Goal: Task Accomplishment & Management: Manage account settings

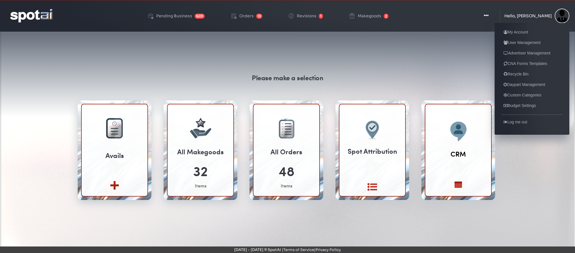
click at [548, 17] on div "Hello, [PERSON_NAME]" at bounding box center [528, 16] width 47 height 4
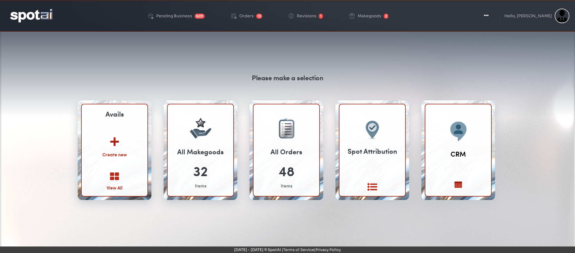
click at [115, 154] on div "Create new" at bounding box center [114, 154] width 31 height 7
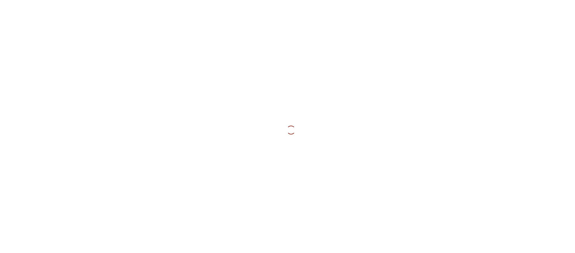
select select
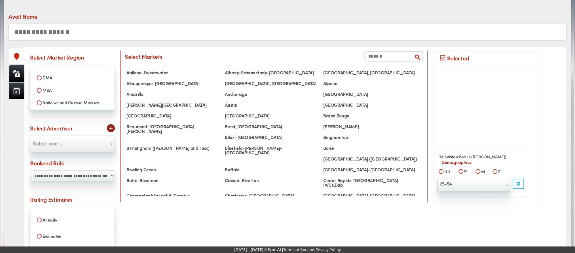
scroll to position [63, 0]
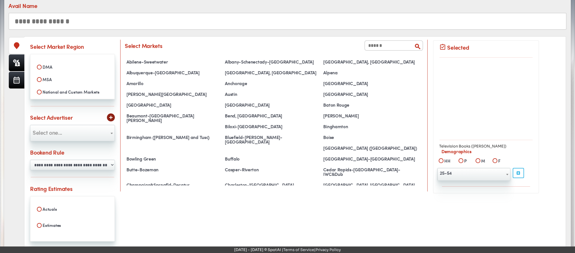
select select
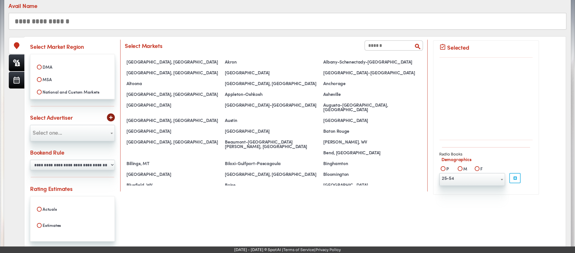
scroll to position [0, 0]
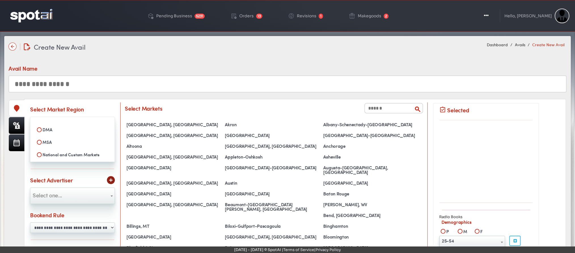
click at [33, 15] on img at bounding box center [31, 15] width 42 height 13
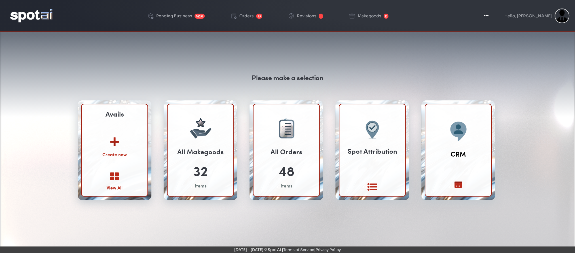
click at [115, 138] on img at bounding box center [114, 140] width 31 height 22
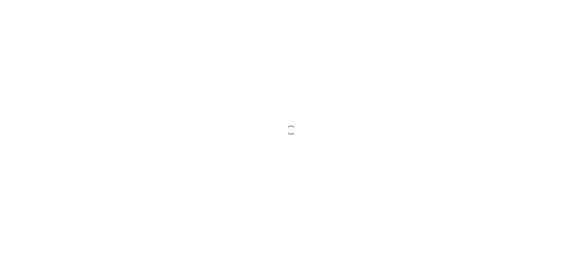
select select
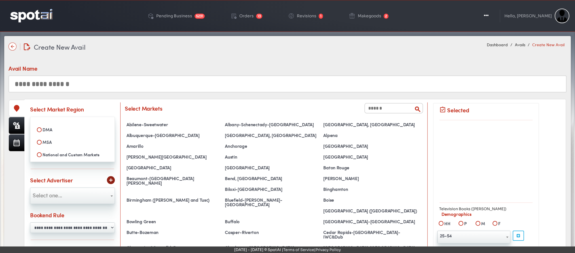
click at [40, 138] on label "MSA" at bounding box center [72, 142] width 77 height 10
select select
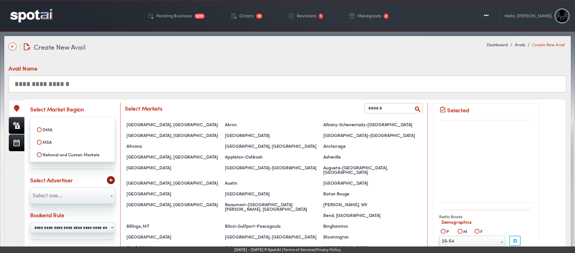
click at [389, 112] on input "text" at bounding box center [394, 108] width 59 height 10
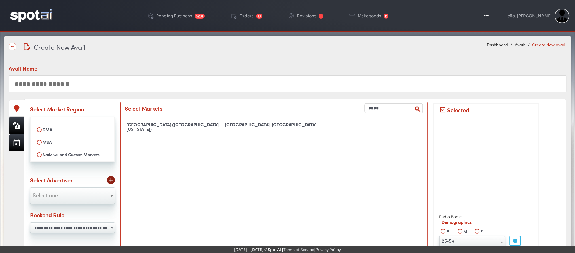
drag, startPoint x: 384, startPoint y: 109, endPoint x: 353, endPoint y: 105, distance: 31.5
click at [353, 105] on div "Select Markets ****" at bounding box center [274, 108] width 299 height 10
type input "****"
click at [252, 123] on div "West Palm Beach-Boca Raton" at bounding box center [272, 125] width 98 height 8
select select "**********"
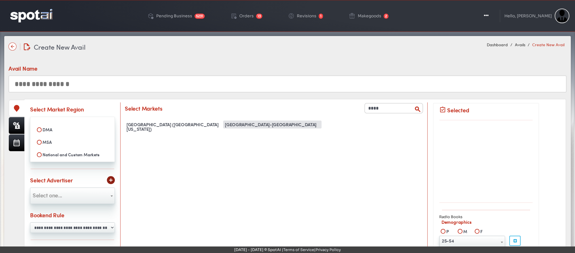
scroll to position [2720, 0]
select select
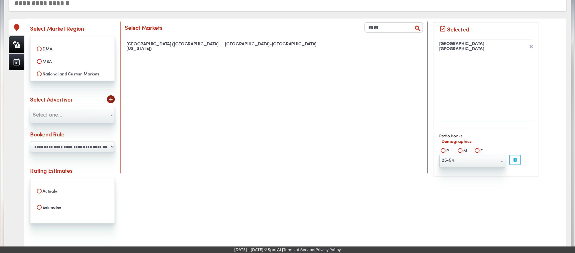
scroll to position [82, 0]
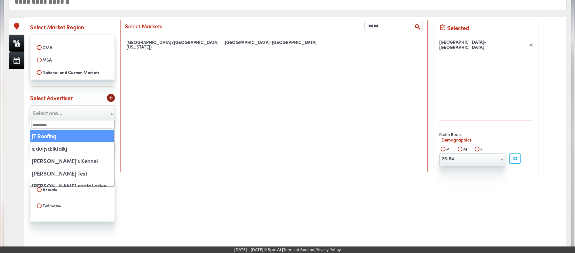
click at [74, 112] on span "Select one..." at bounding box center [72, 112] width 84 height 9
click at [61, 113] on span "× JT Roofing" at bounding box center [72, 112] width 84 height 9
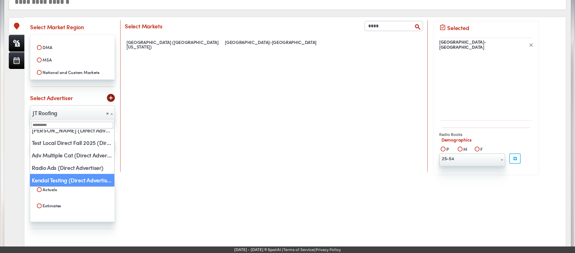
select select "***"
select select "*"
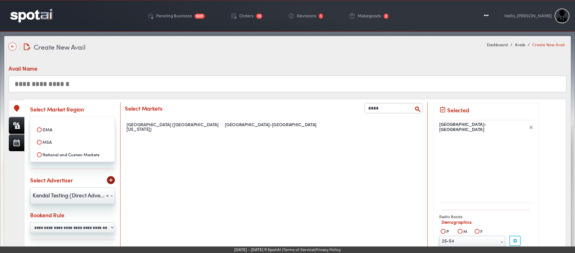
scroll to position [115, 0]
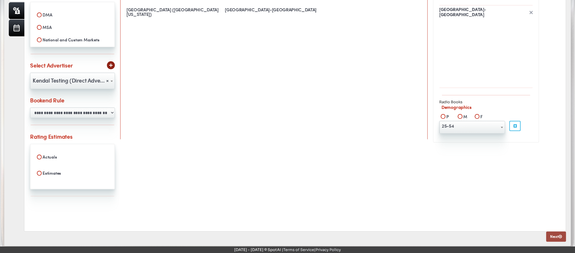
click at [551, 238] on link "Next" at bounding box center [557, 237] width 20 height 10
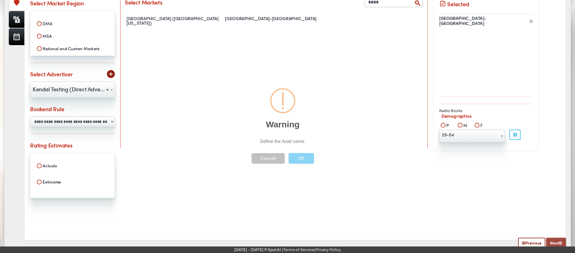
scroll to position [0, 0]
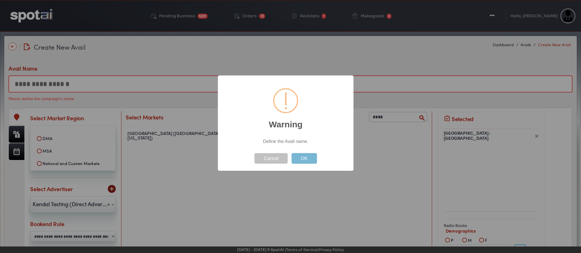
click at [301, 163] on button "OK" at bounding box center [304, 158] width 25 height 10
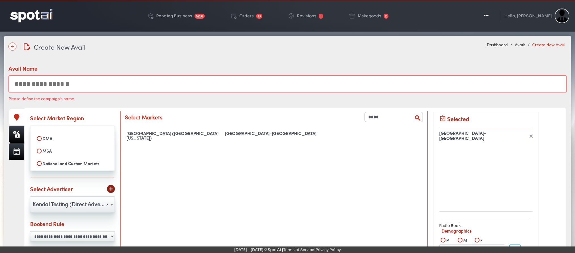
click at [167, 79] on input "text" at bounding box center [288, 83] width 558 height 17
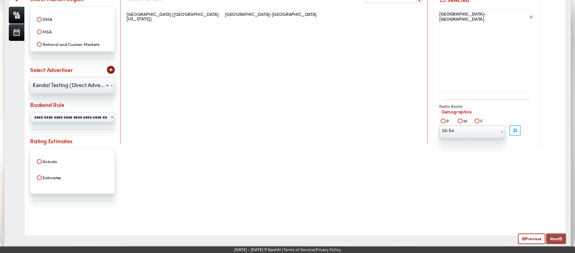
type input "**********"
click at [557, 238] on link "Next" at bounding box center [557, 239] width 20 height 10
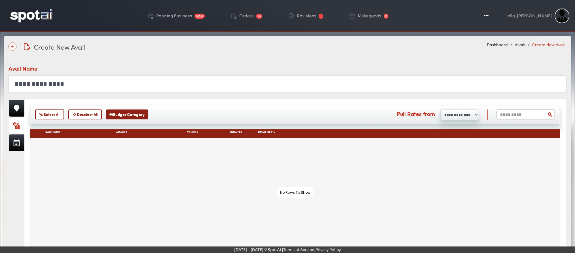
scroll to position [41, 0]
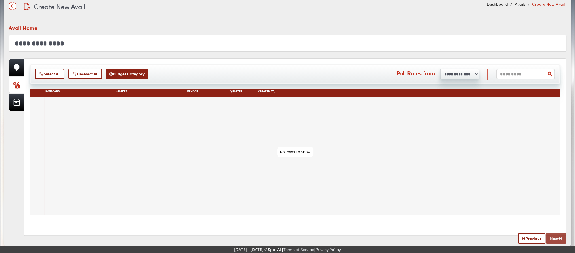
click at [556, 237] on link "Next" at bounding box center [557, 238] width 20 height 10
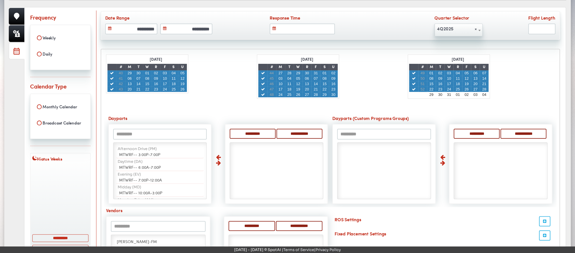
scroll to position [93, 0]
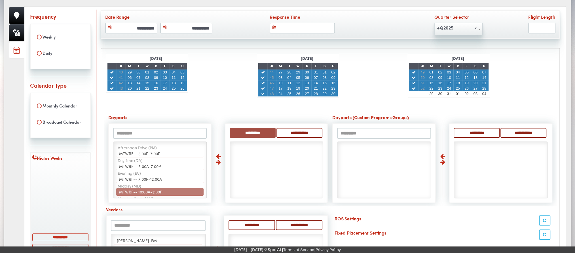
click at [251, 129] on input "**********" at bounding box center [253, 133] width 46 height 10
select select "**"
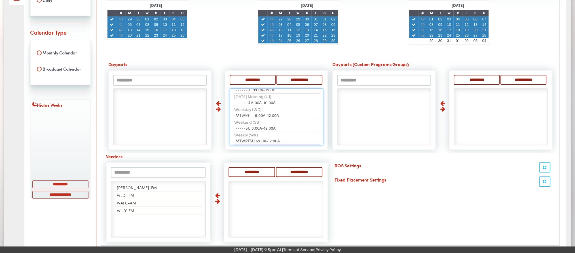
scroll to position [0, 0]
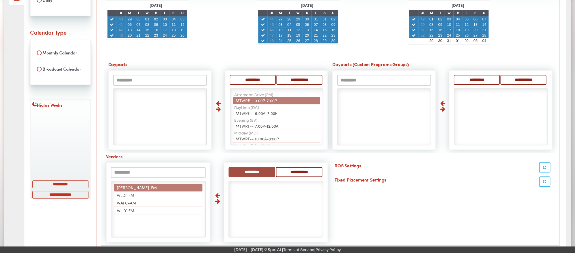
click at [249, 169] on input "**********" at bounding box center [252, 172] width 47 height 10
select select "*****"
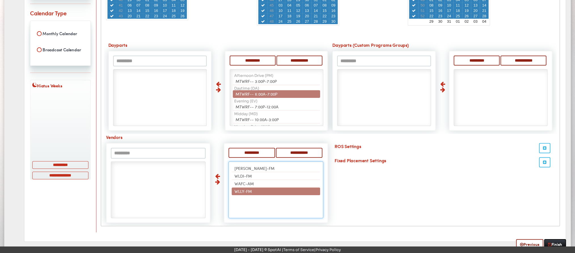
scroll to position [166, 0]
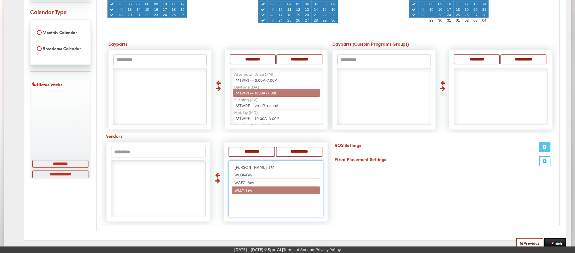
click at [548, 144] on button "button" at bounding box center [544, 147] width 11 height 10
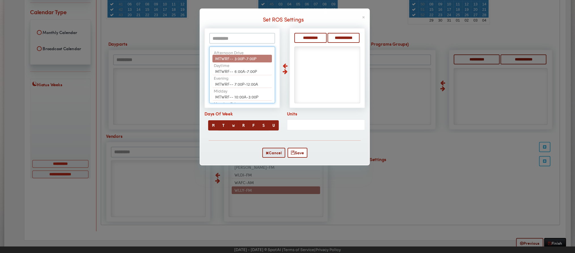
click at [242, 56] on span "MTWRF-- 3:00P-7:00P" at bounding box center [235, 59] width 41 height 6
select select "**"
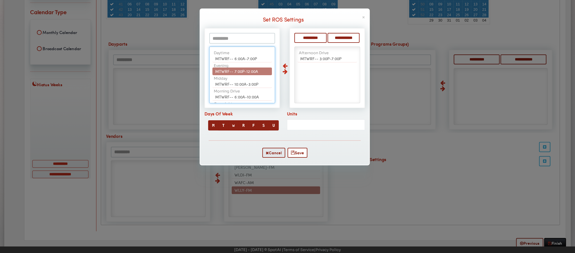
click at [241, 72] on span "MTWRF-- 7:00P-12:00A" at bounding box center [236, 71] width 43 height 6
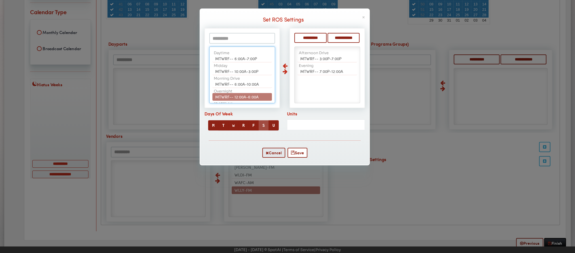
click at [266, 127] on button "S" at bounding box center [264, 125] width 10 height 10
click at [271, 127] on button "U" at bounding box center [273, 125] width 10 height 10
click at [337, 126] on input "Units" at bounding box center [326, 124] width 78 height 11
type input "***"
click at [302, 152] on button "Save" at bounding box center [298, 153] width 20 height 10
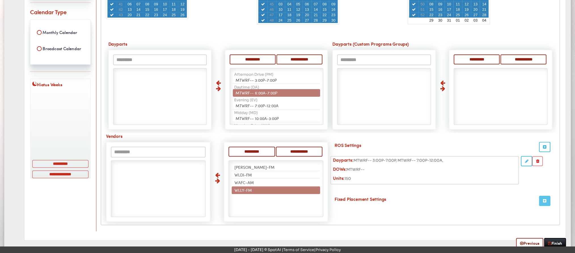
click at [546, 199] on icon "button" at bounding box center [544, 201] width 3 height 4
type input "*********"
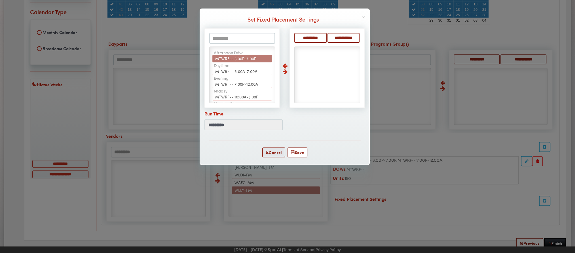
click at [242, 58] on span "MTWRF-- 3:00P-7:00P" at bounding box center [235, 59] width 41 height 6
select select "**"
click at [242, 58] on span "MTWRF-- 6:00A-7:00P" at bounding box center [236, 59] width 42 height 6
click at [242, 58] on span "MTWRF-- 7:00P-12:00A" at bounding box center [236, 59] width 43 height 6
click at [242, 68] on span "MTWRF-- 10:00A-3:00P" at bounding box center [236, 71] width 43 height 6
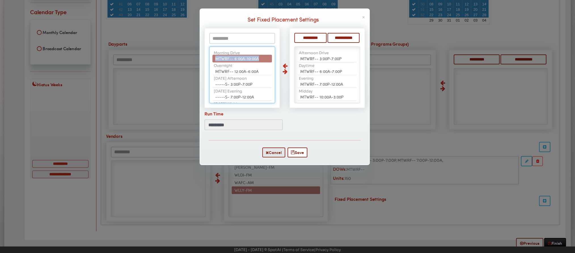
click at [242, 58] on span "MTWRF-- 6:00A-10:00A" at bounding box center [237, 59] width 44 height 6
click at [242, 58] on span "MTWRF-- 12:00A-6:00A" at bounding box center [236, 59] width 43 height 6
click at [242, 68] on span "-----S- 3:00P-7:00P" at bounding box center [233, 71] width 37 height 6
click at [242, 58] on span "-----S- 7:00P-12:00A" at bounding box center [234, 59] width 39 height 6
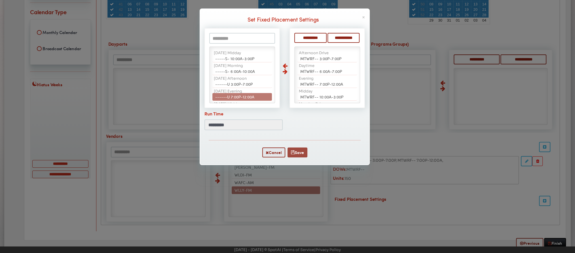
click at [295, 152] on button "Save" at bounding box center [298, 153] width 20 height 10
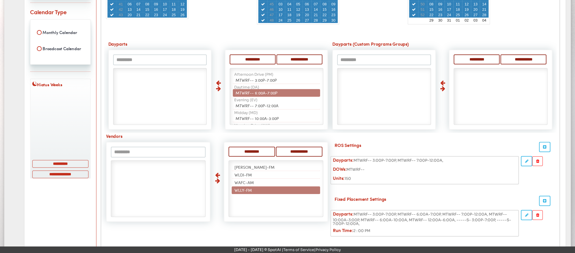
scroll to position [208, 0]
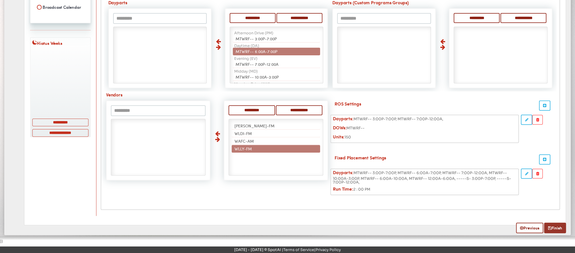
click at [563, 224] on link "Finish" at bounding box center [556, 228] width 22 height 10
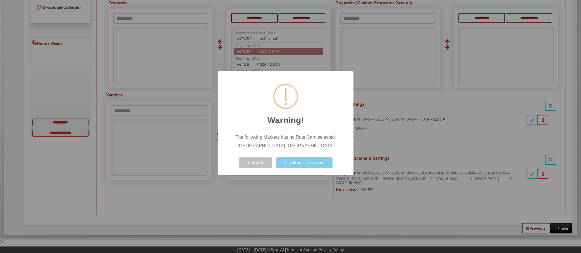
click at [308, 163] on button "Continue, anyway" at bounding box center [304, 162] width 56 height 10
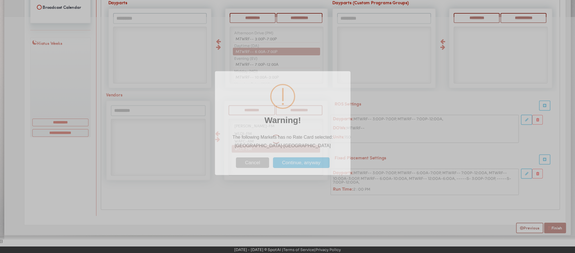
select select
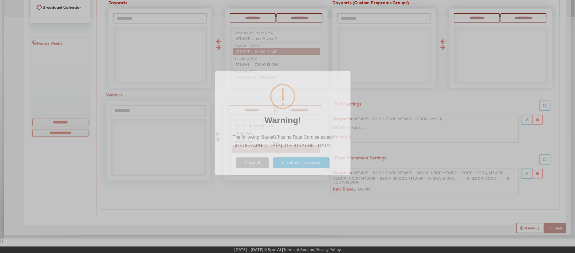
select select
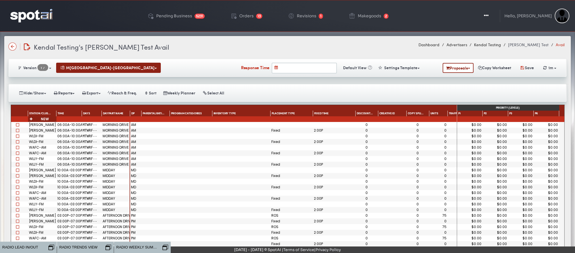
click at [280, 133] on div at bounding box center [292, 136] width 43 height 6
click at [282, 215] on div "ROS" at bounding box center [292, 215] width 41 height 3
click at [448, 214] on div at bounding box center [469, 216] width 43 height 6
click at [444, 215] on div "75" at bounding box center [438, 215] width 16 height 3
click at [183, 96] on button "Weekly Planner" at bounding box center [179, 93] width 39 height 10
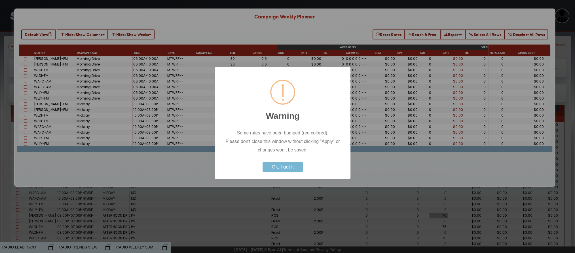
click at [276, 166] on button "Ok, I got it" at bounding box center [283, 167] width 40 height 10
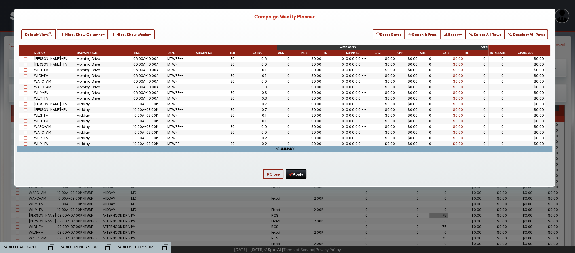
click at [280, 152] on div "Summary" at bounding box center [285, 149] width 536 height 6
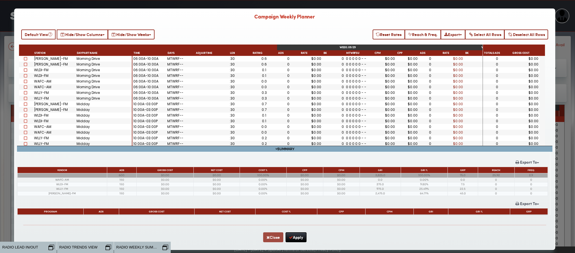
click at [268, 238] on button "Close" at bounding box center [273, 237] width 20 height 10
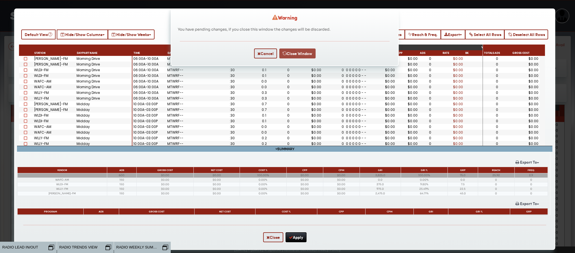
click at [291, 56] on button "Close Window" at bounding box center [298, 54] width 36 height 10
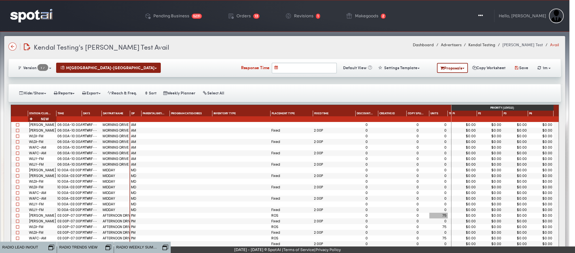
click at [32, 15] on img at bounding box center [31, 15] width 42 height 13
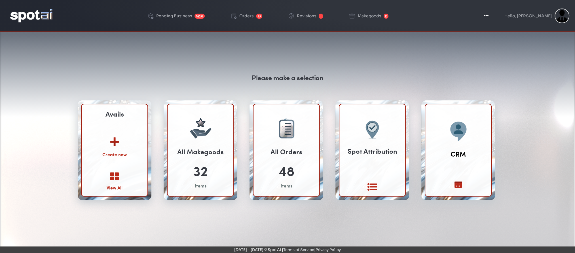
click at [116, 144] on img at bounding box center [114, 140] width 31 height 22
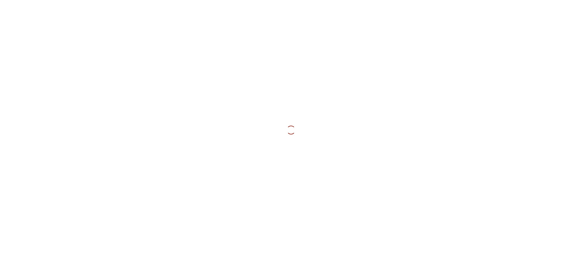
select select
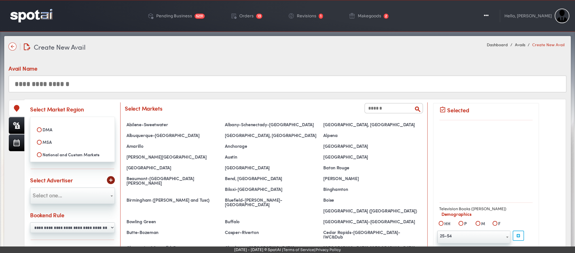
click at [41, 143] on label "MSA" at bounding box center [72, 142] width 77 height 10
select select
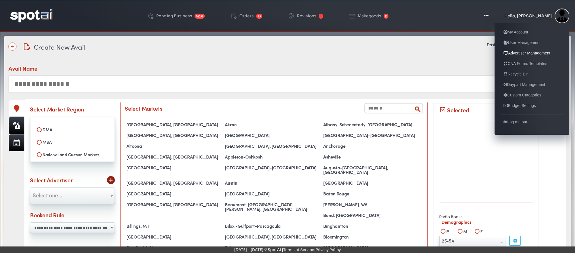
click at [519, 52] on link "Advertiser Management" at bounding box center [527, 53] width 51 height 7
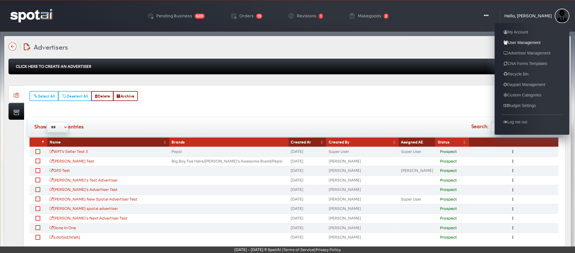
click at [530, 44] on link "User Management" at bounding box center [522, 42] width 41 height 7
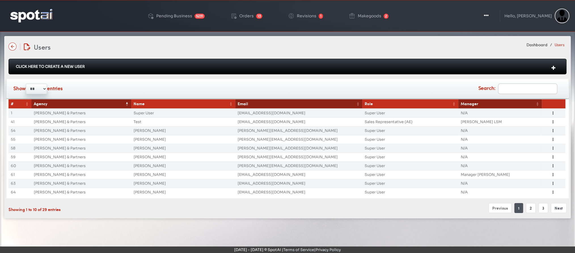
click at [530, 87] on input "Search:" at bounding box center [528, 88] width 60 height 11
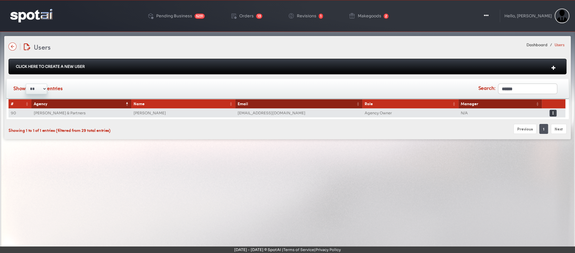
type input "******"
click at [553, 111] on icon "button" at bounding box center [553, 113] width 1 height 4
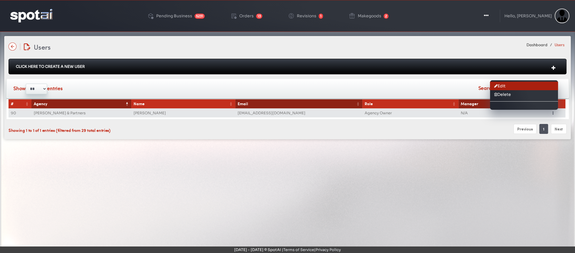
click at [501, 89] on link "Edit" at bounding box center [524, 86] width 68 height 9
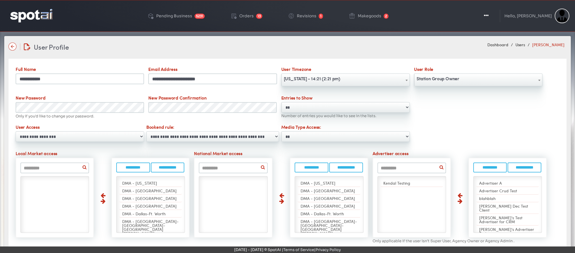
click at [334, 138] on select "**********" at bounding box center [345, 136] width 129 height 10
select select "****"
click at [281, 131] on select "**********" at bounding box center [345, 136] width 129 height 10
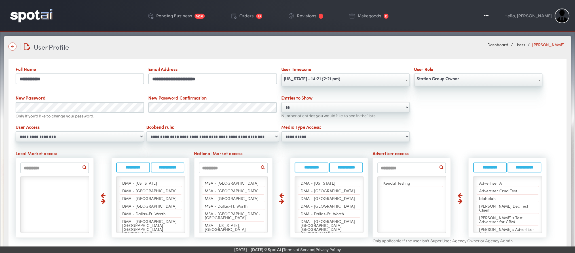
scroll to position [66, 0]
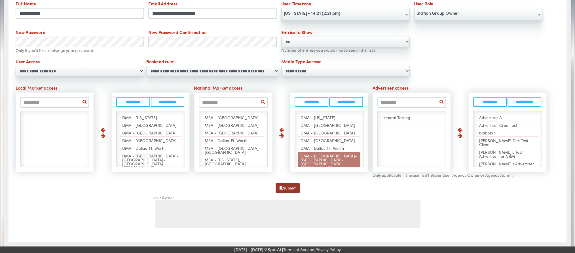
click at [284, 188] on button "Submit" at bounding box center [288, 188] width 24 height 10
click at [511, 45] on div "**********" at bounding box center [288, 43] width 549 height 29
click at [284, 186] on button "Submit" at bounding box center [288, 188] width 24 height 10
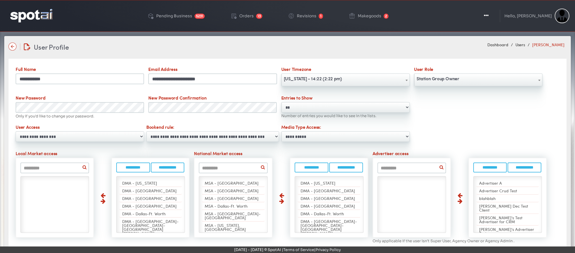
click at [33, 15] on img at bounding box center [31, 15] width 42 height 13
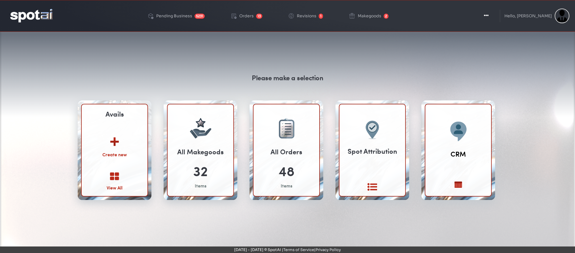
click at [112, 180] on link "View All" at bounding box center [115, 181] width 16 height 19
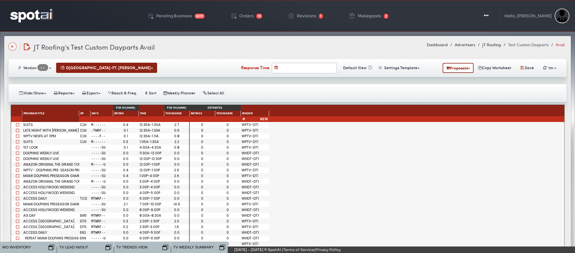
click at [26, 14] on img at bounding box center [31, 15] width 42 height 13
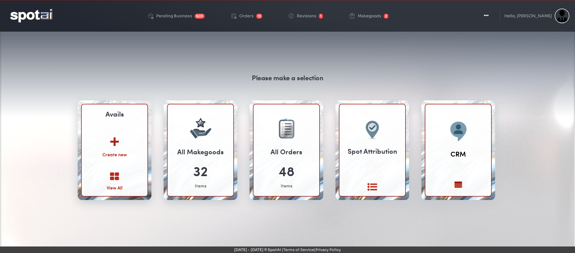
click at [113, 174] on icon at bounding box center [114, 177] width 9 height 10
click at [119, 146] on img at bounding box center [114, 140] width 31 height 22
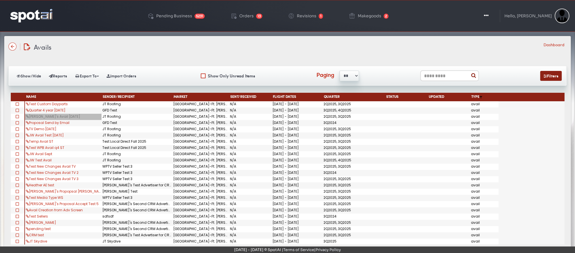
click at [37, 117] on link "[PERSON_NAME]'s Avail [DATE]" at bounding box center [53, 116] width 54 height 5
click at [39, 102] on link "Test Custom Dayparts" at bounding box center [47, 104] width 42 height 5
click at [14, 46] on img at bounding box center [13, 47] width 8 height 8
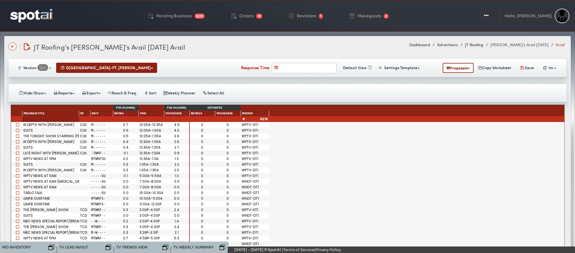
click at [12, 47] on img at bounding box center [13, 47] width 8 height 8
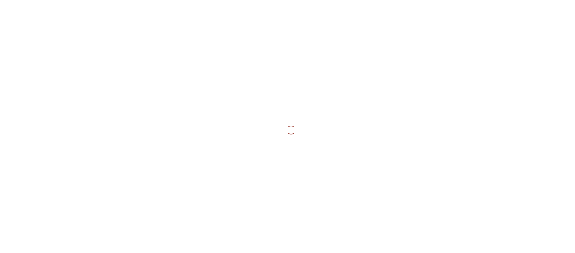
select select
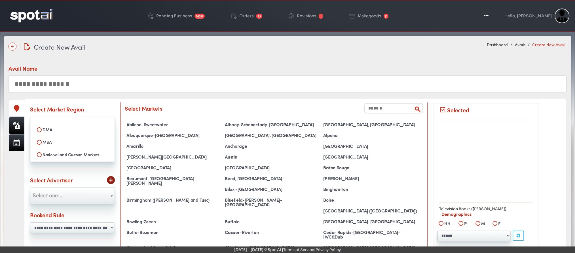
click at [210, 81] on input "text" at bounding box center [288, 83] width 558 height 17
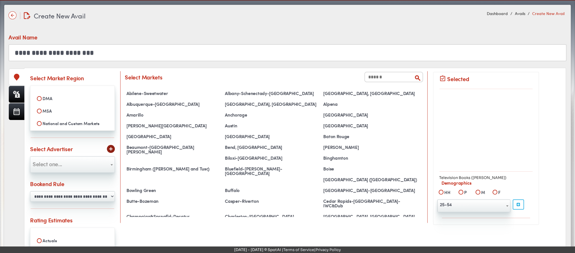
scroll to position [32, 0]
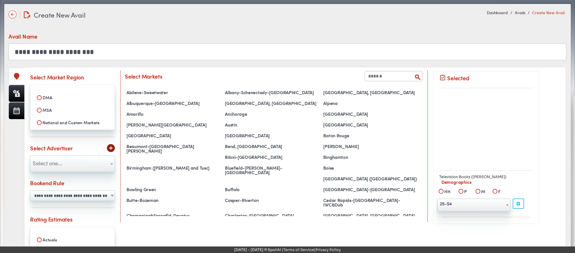
type input "**********"
select select
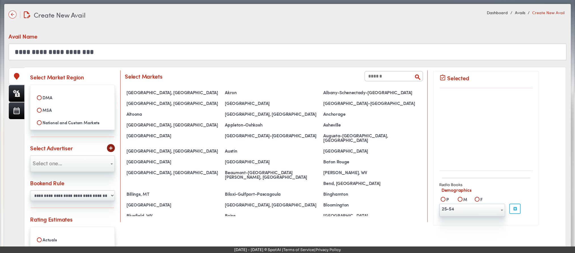
click at [392, 76] on input "text" at bounding box center [394, 76] width 59 height 10
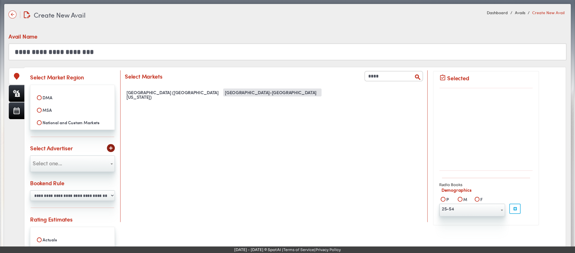
type input "****"
click at [245, 96] on div "[GEOGRAPHIC_DATA]-[GEOGRAPHIC_DATA]" at bounding box center [272, 93] width 98 height 8
select select "**********"
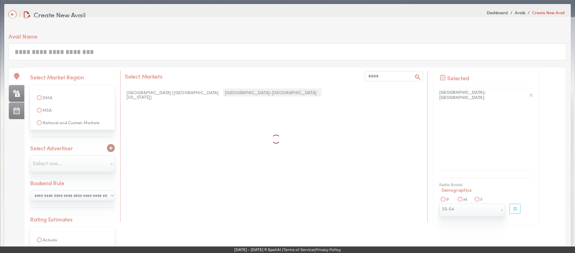
scroll to position [2720, 0]
select select
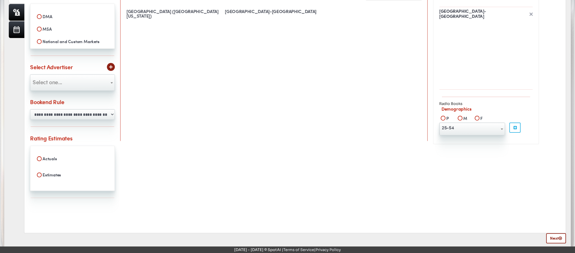
scroll to position [115, 0]
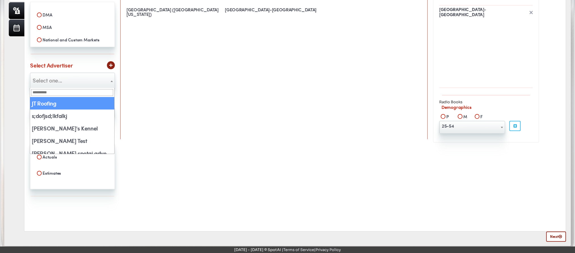
click at [53, 85] on span "Select one..." at bounding box center [72, 81] width 85 height 16
select select "**"
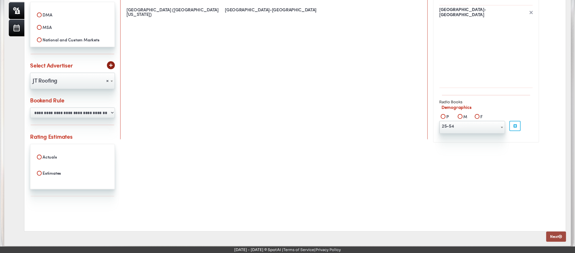
click at [558, 235] on link "Next" at bounding box center [557, 237] width 20 height 10
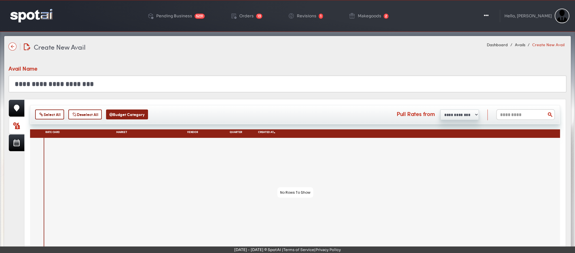
scroll to position [41, 0]
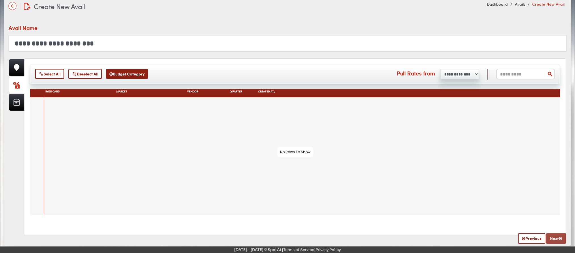
click at [560, 238] on icon at bounding box center [560, 239] width 3 height 4
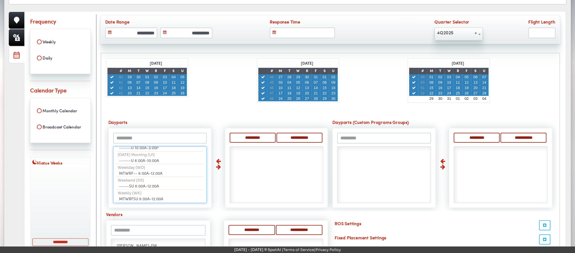
scroll to position [0, 0]
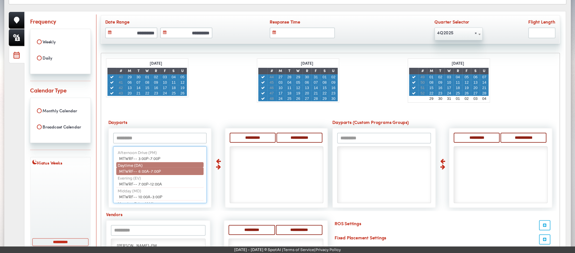
click at [146, 163] on li "Daytime (DA)" at bounding box center [160, 164] width 88 height 5
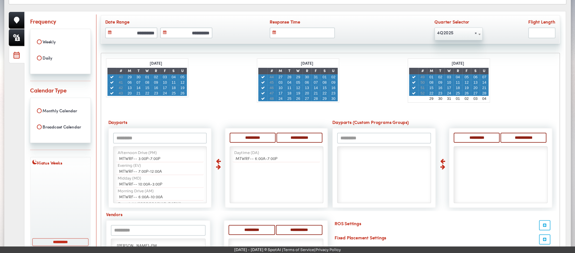
scroll to position [14, 0]
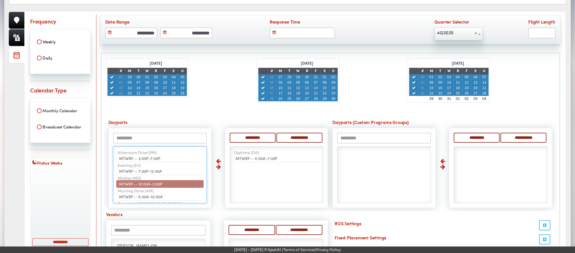
click at [153, 181] on span "MTWRF-- 10:00A-3:00P" at bounding box center [140, 184] width 43 height 6
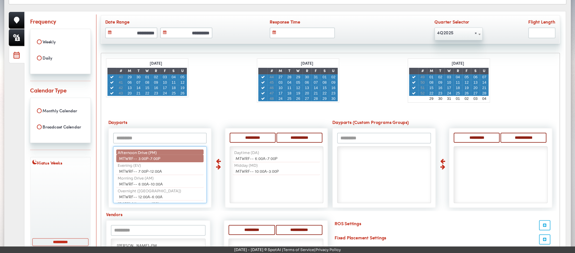
click at [155, 152] on span "Afternoon Drive (PM)" at bounding box center [137, 152] width 39 height 5
select select "**"
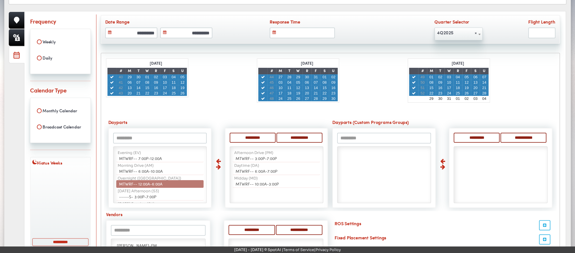
click at [150, 193] on li "-----S- 3:00P-7:00P" at bounding box center [160, 197] width 88 height 8
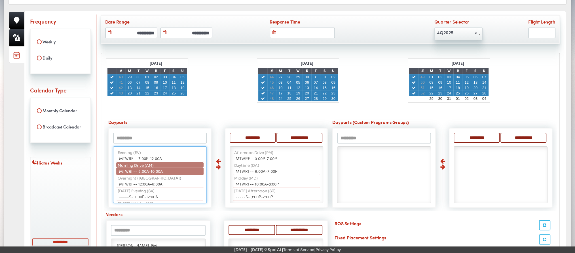
click at [167, 163] on li "Morning Drive (AM)" at bounding box center [160, 164] width 88 height 5
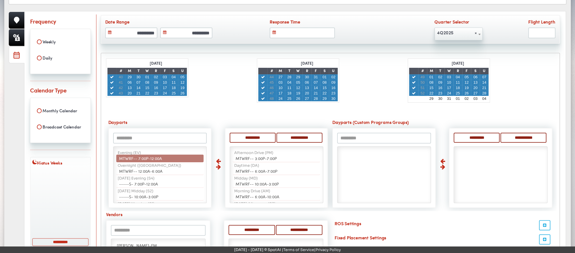
click at [161, 156] on li "MTWRF-- 7:00P-12:00A" at bounding box center [160, 159] width 88 height 8
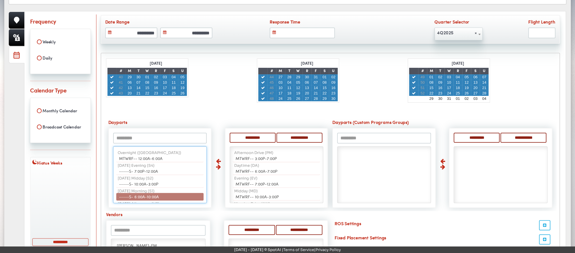
click at [169, 196] on li "-----S- 6:00A-10:00A" at bounding box center [160, 197] width 88 height 8
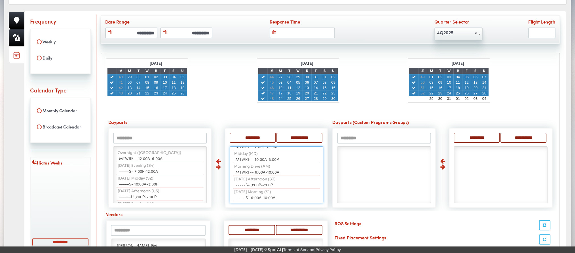
scroll to position [0, 0]
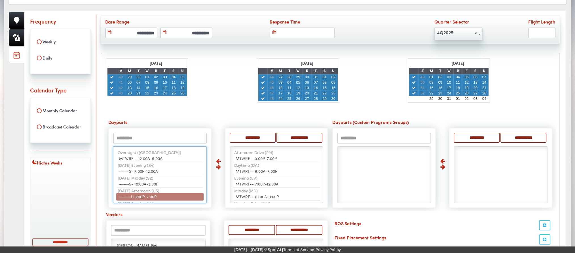
click at [134, 194] on span "------U 3:00P-7:00P" at bounding box center [137, 197] width 37 height 6
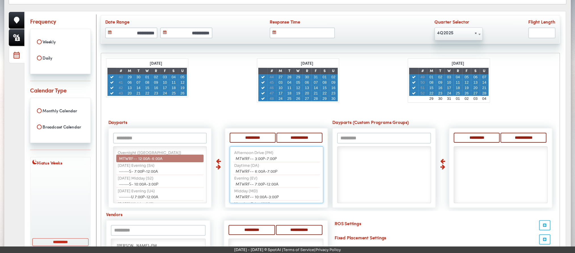
click at [145, 156] on span "MTWRF-- 12:00A-6:00A" at bounding box center [140, 159] width 43 height 6
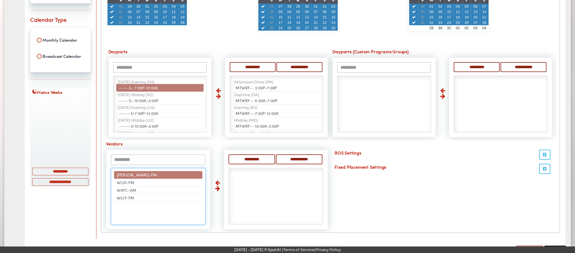
click at [159, 171] on li "WOLL-FM" at bounding box center [158, 175] width 89 height 8
select select "*****"
click at [159, 171] on li "WLDI-FM" at bounding box center [158, 175] width 89 height 8
click at [159, 179] on li "WAFC-AM" at bounding box center [158, 183] width 89 height 8
click at [159, 171] on li "WLLY-FM" at bounding box center [158, 175] width 89 height 8
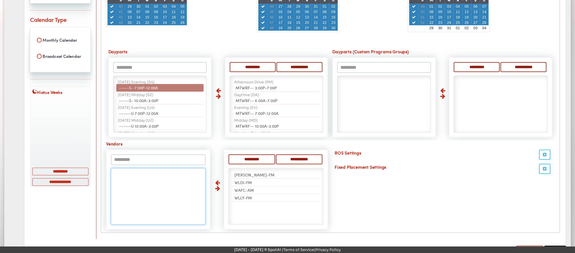
click at [159, 171] on ul "WOLL-FM WLDI-FM WAFC-AM WLLY-FM" at bounding box center [158, 196] width 95 height 57
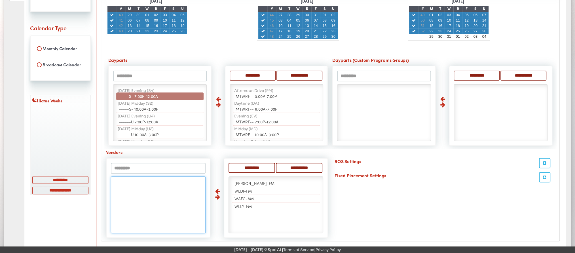
scroll to position [182, 0]
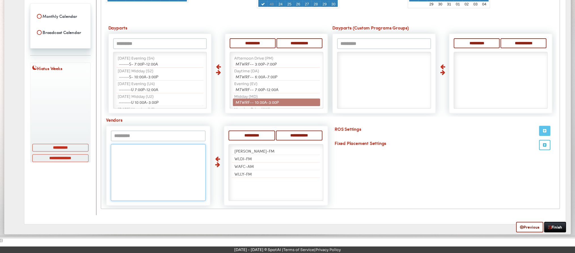
click at [546, 130] on icon "button" at bounding box center [544, 131] width 3 height 4
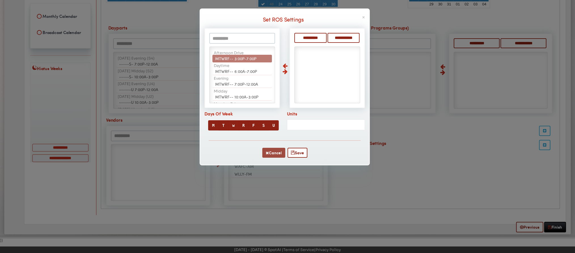
click at [274, 153] on button "Cancel" at bounding box center [273, 153] width 23 height 10
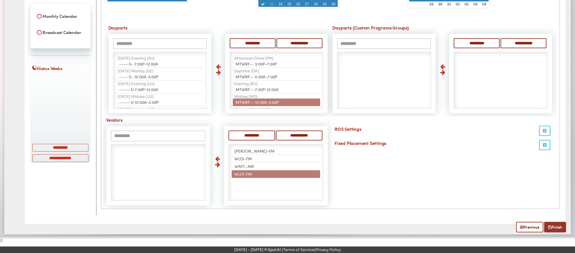
click at [553, 225] on link "Finish" at bounding box center [556, 227] width 22 height 10
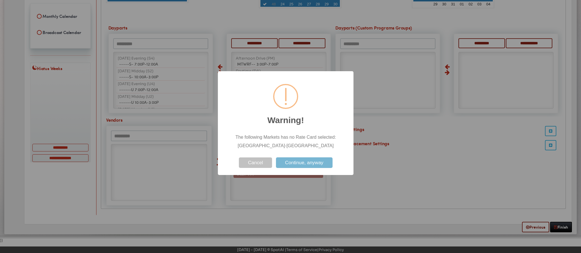
click at [302, 163] on button "Continue, anyway" at bounding box center [304, 162] width 56 height 10
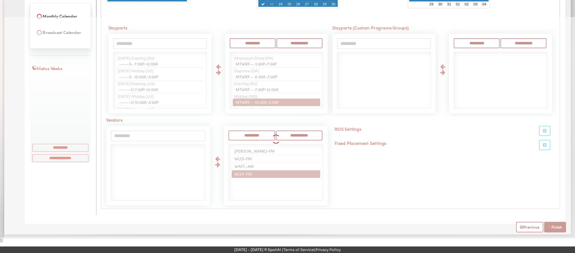
select select
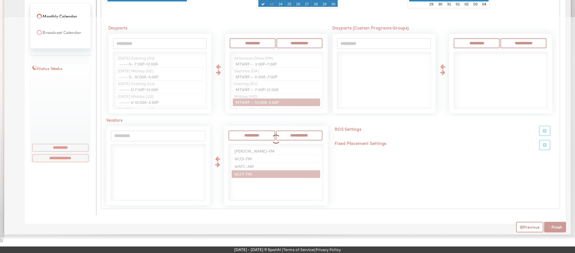
select select
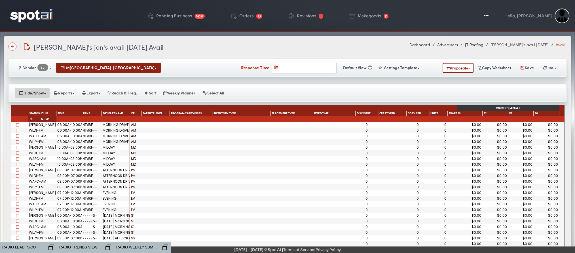
click at [46, 95] on button "Hide/Show" at bounding box center [32, 93] width 35 height 10
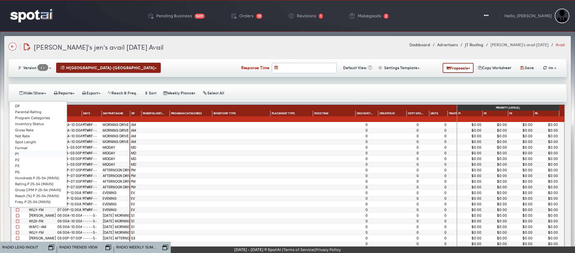
click at [27, 152] on link "P1" at bounding box center [38, 154] width 58 height 6
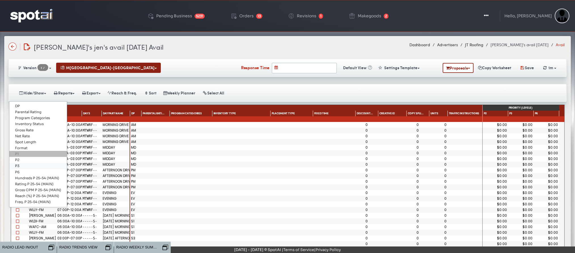
click at [27, 163] on link "P3" at bounding box center [38, 166] width 58 height 6
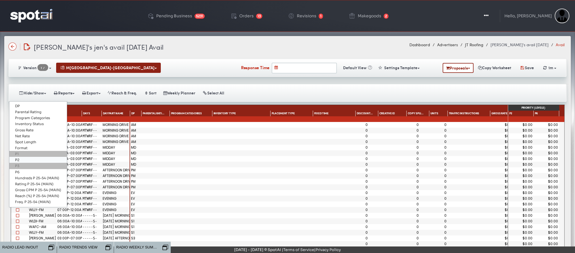
click at [26, 157] on link "P2" at bounding box center [38, 160] width 58 height 6
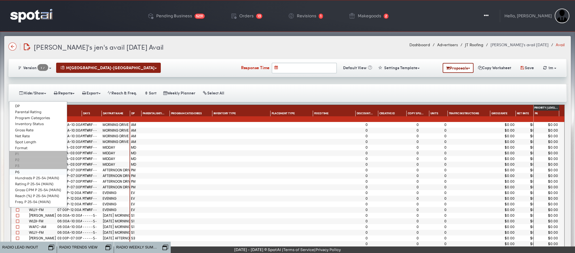
click at [24, 169] on link "P6" at bounding box center [38, 172] width 58 height 6
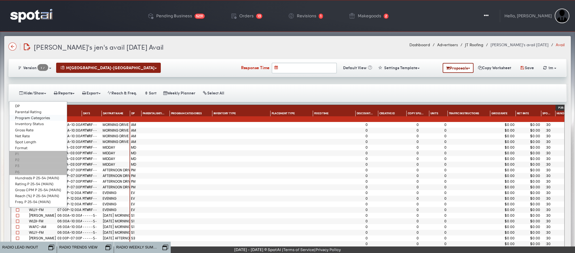
click at [40, 115] on link "Program Categories" at bounding box center [38, 118] width 58 height 6
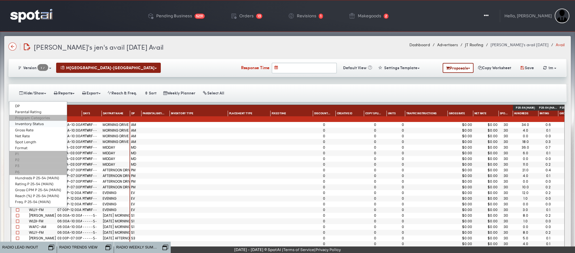
click at [39, 121] on link "Inventory Status" at bounding box center [38, 124] width 58 height 6
click at [20, 133] on link "Net Rate" at bounding box center [38, 136] width 58 height 6
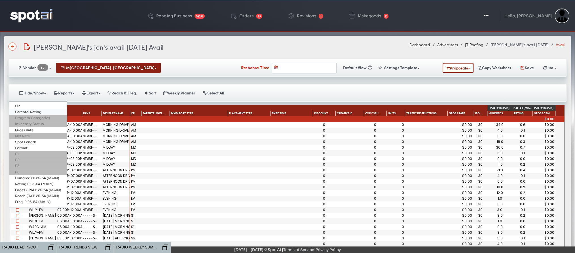
click at [28, 109] on link "Parental Rating" at bounding box center [38, 112] width 58 height 6
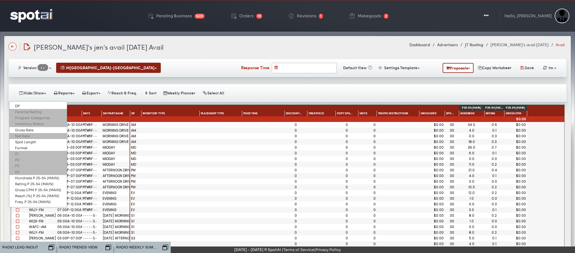
click at [285, 44] on div "JT Roofing's jen's avail october 8th Avail JT Roofing's jen's avail october 8th…" at bounding box center [288, 47] width 558 height 10
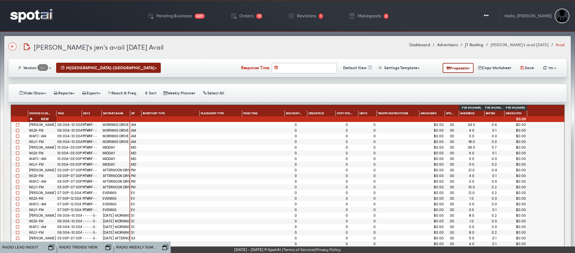
click at [308, 111] on div "Creative ID" at bounding box center [322, 114] width 28 height 6
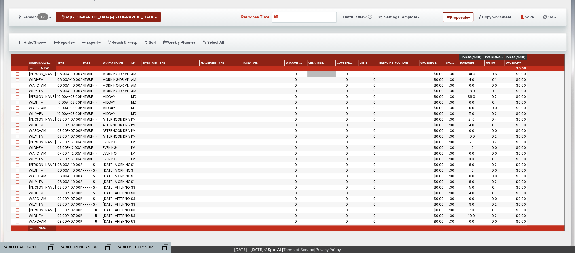
click at [314, 71] on div at bounding box center [322, 74] width 28 height 6
click at [45, 46] on button "Hide/Show" at bounding box center [32, 42] width 35 height 10
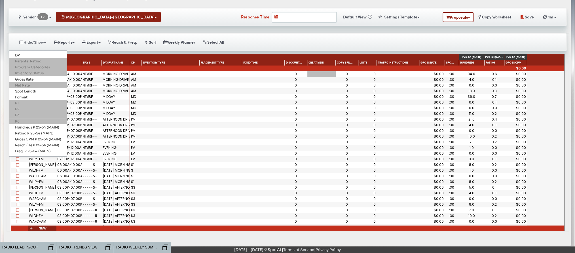
click at [45, 46] on button "Hide/Show" at bounding box center [32, 42] width 35 height 10
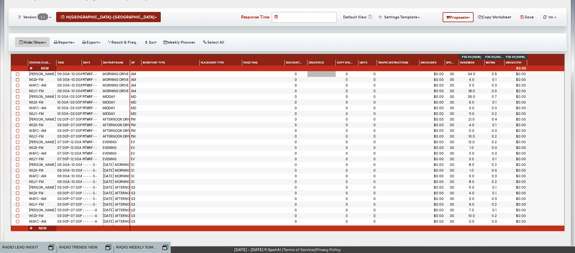
click at [37, 41] on button "Hide/Show" at bounding box center [32, 42] width 35 height 10
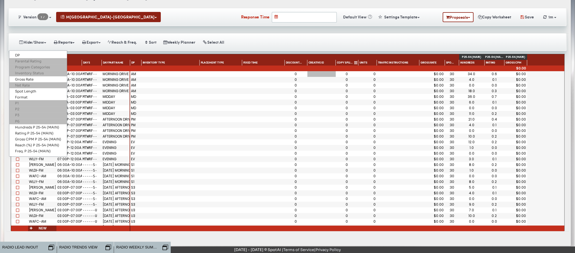
click at [349, 61] on span "Copy Split (%)" at bounding box center [345, 63] width 16 height 4
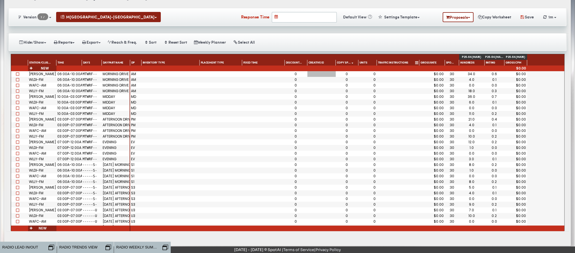
click at [404, 61] on span "Traffic Instructions" at bounding box center [393, 63] width 30 height 4
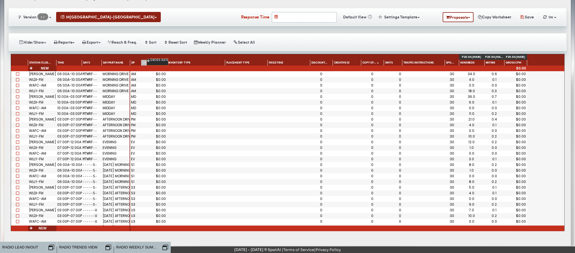
drag, startPoint x: 427, startPoint y: 60, endPoint x: 155, endPoint y: 62, distance: 272.1
click at [399, 74] on div "0" at bounding box center [393, 73] width 16 height 3
drag, startPoint x: 389, startPoint y: 60, endPoint x: 189, endPoint y: 58, distance: 199.8
click at [189, 60] on div "DP Inventory Type Placement Type Fixed Time Discount (%) Creative ID Copy Split…" at bounding box center [328, 63] width 397 height 6
drag, startPoint x: 392, startPoint y: 61, endPoint x: 174, endPoint y: 65, distance: 218.3
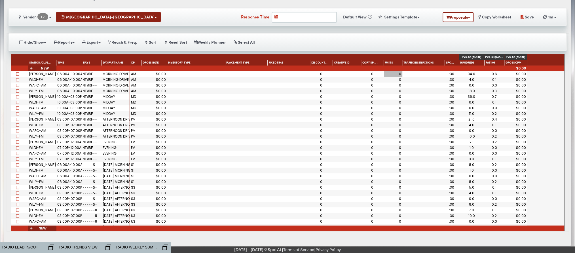
click at [174, 65] on div "Station/Cluster Time Days Daypart Name P 25-54 (MAIN) P 25-54 (MAIN) P 25-54 (M…" at bounding box center [288, 142] width 554 height 177
drag, startPoint x: 176, startPoint y: 59, endPoint x: 438, endPoint y: 76, distance: 262.4
click at [438, 76] on div "Station/Cluster Time Days Daypart Name P 25-54 (MAIN) P 25-54 (MAIN) P 25-54 (M…" at bounding box center [288, 142] width 554 height 177
drag, startPoint x: 400, startPoint y: 61, endPoint x: 291, endPoint y: 83, distance: 111.4
click at [291, 83] on div "Station/Cluster Time Days Daypart Name P 25-54 (MAIN) P 25-54 (MAIN) P 25-54 (M…" at bounding box center [288, 142] width 554 height 177
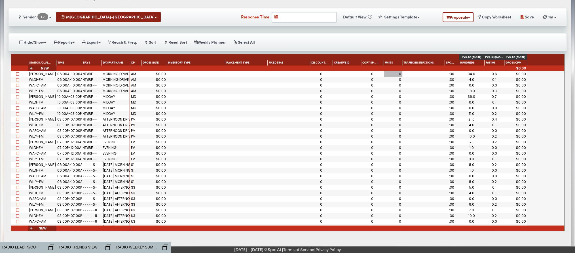
drag, startPoint x: 389, startPoint y: 59, endPoint x: 245, endPoint y: 79, distance: 145.4
click at [245, 79] on div "Station/Cluster Time Days Daypart Name P 25-54 (MAIN) P 25-54 (MAIN) P 25-54 (M…" at bounding box center [288, 142] width 554 height 177
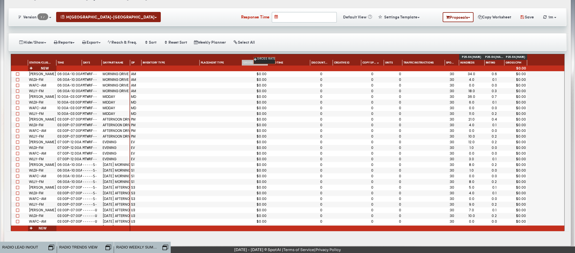
drag, startPoint x: 153, startPoint y: 60, endPoint x: 262, endPoint y: 60, distance: 109.3
drag, startPoint x: 387, startPoint y: 61, endPoint x: 319, endPoint y: 62, distance: 68.1
click at [319, 62] on div "DP Inventory Type Placement Type Fixed Time Discount (%) Creative ID Copy Split…" at bounding box center [328, 63] width 397 height 6
click at [388, 62] on span "Units" at bounding box center [389, 63] width 8 height 4
click at [388, 62] on span "Units" at bounding box center [389, 63] width 8 height 5
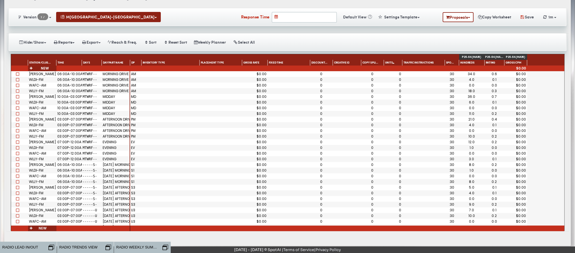
drag, startPoint x: 388, startPoint y: 61, endPoint x: 267, endPoint y: 70, distance: 120.9
click at [267, 70] on div "Station/Cluster Time Days Daypart Name P 25-54 (MAIN) P 25-54 (MAIN) P 25-54 (M…" at bounding box center [288, 142] width 554 height 177
drag, startPoint x: 387, startPoint y: 62, endPoint x: 149, endPoint y: 64, distance: 238.4
click at [149, 64] on div "Station/Cluster Time Days Daypart Name P 25-54 (MAIN) P 25-54 (MAIN) P 25-54 (M…" at bounding box center [288, 142] width 554 height 177
drag, startPoint x: 387, startPoint y: 60, endPoint x: 143, endPoint y: 64, distance: 244.1
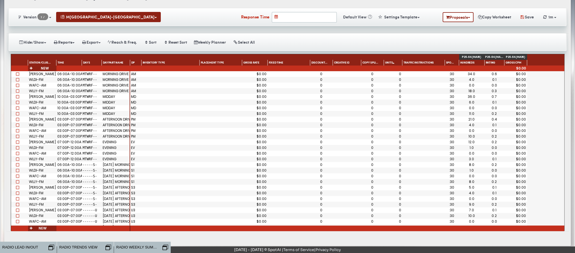
click at [143, 64] on div "Station/Cluster Time Days Daypart Name P 25-54 (MAIN) P 25-54 (MAIN) P 25-54 (M…" at bounding box center [288, 142] width 554 height 177
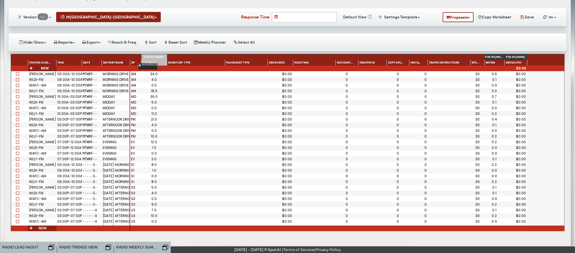
drag, startPoint x: 466, startPoint y: 62, endPoint x: 147, endPoint y: 66, distance: 319.3
click at [425, 72] on div "0" at bounding box center [419, 73] width 16 height 3
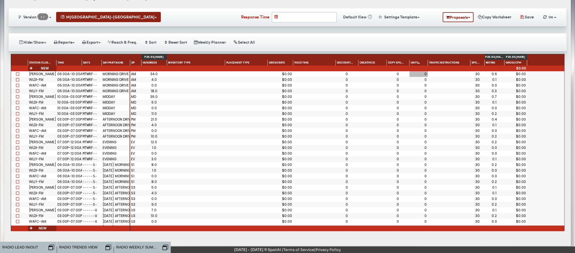
click at [425, 72] on div "0" at bounding box center [419, 73] width 16 height 3
click at [423, 78] on div "0" at bounding box center [419, 79] width 16 height 3
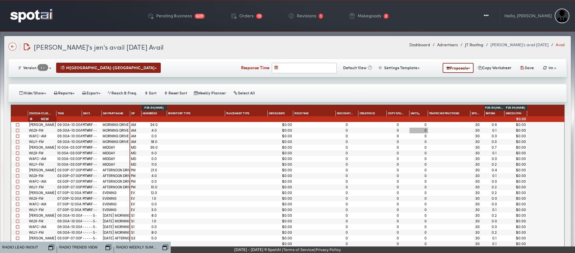
click at [427, 175] on div "0" at bounding box center [419, 175] width 16 height 3
click at [418, 112] on span "Units" at bounding box center [415, 114] width 8 height 5
click at [418, 112] on span "Units" at bounding box center [415, 114] width 8 height 4
click at [418, 112] on span "Units" at bounding box center [415, 114] width 8 height 5
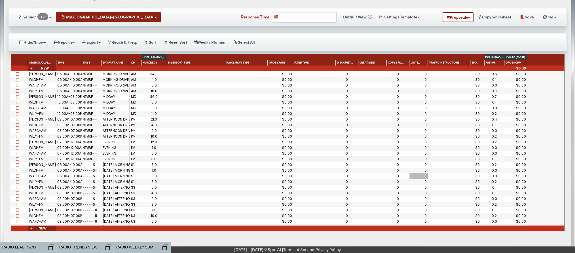
click at [414, 176] on div "0" at bounding box center [419, 176] width 16 height 3
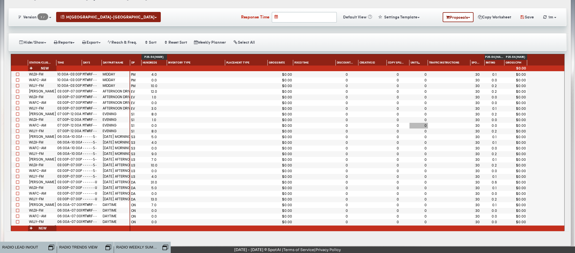
scroll to position [0, 0]
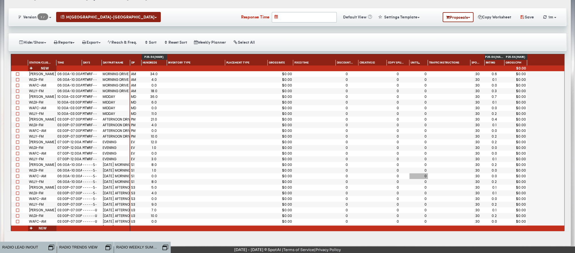
click at [404, 74] on div "0" at bounding box center [398, 74] width 23 height 6
click at [153, 73] on div "34.0" at bounding box center [154, 73] width 24 height 3
click at [431, 154] on div at bounding box center [449, 154] width 43 height 6
click at [431, 154] on textarea at bounding box center [448, 155] width 40 height 9
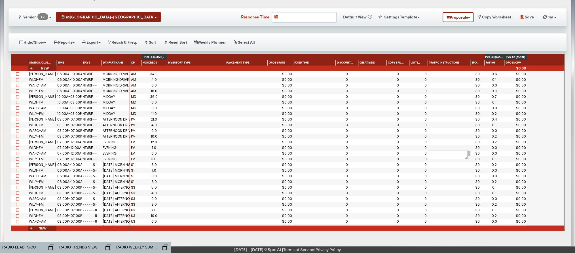
click at [431, 154] on textarea at bounding box center [448, 155] width 40 height 9
click at [418, 152] on div "0" at bounding box center [419, 153] width 16 height 3
click at [464, 151] on div at bounding box center [449, 154] width 43 height 6
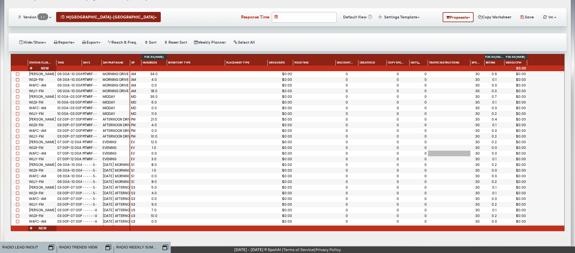
click at [464, 151] on div at bounding box center [449, 154] width 43 height 6
click at [464, 151] on textarea at bounding box center [448, 155] width 40 height 9
type textarea "**********"
click at [163, 163] on div "8.0" at bounding box center [154, 164] width 24 height 3
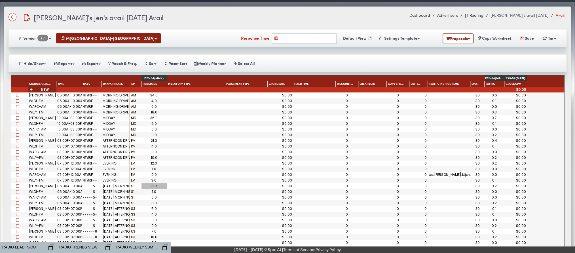
scroll to position [22, 0]
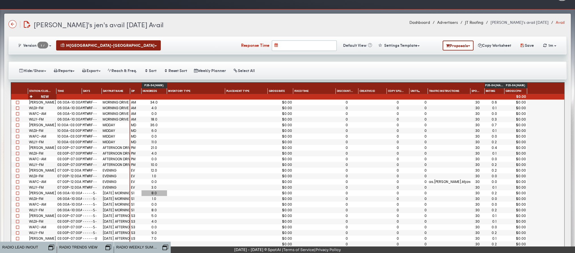
click at [400, 188] on div "0" at bounding box center [398, 187] width 21 height 3
click at [515, 50] on div "Version 1 / 1 New WEST PALM BEACH-BOCA RATON MSA" at bounding box center [288, 45] width 558 height 18
click at [525, 47] on button "Save" at bounding box center [527, 45] width 22 height 10
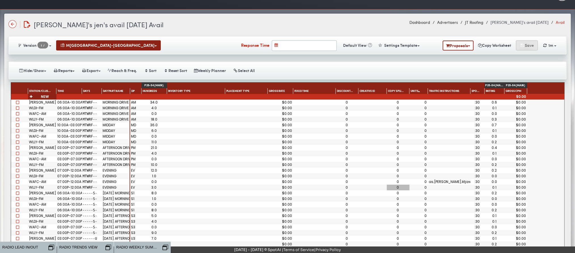
click at [525, 47] on button "Save" at bounding box center [527, 45] width 22 height 10
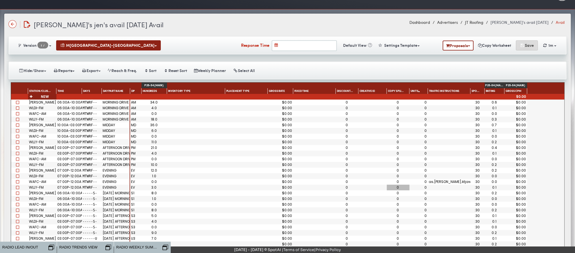
click at [525, 47] on button "Save" at bounding box center [527, 45] width 22 height 10
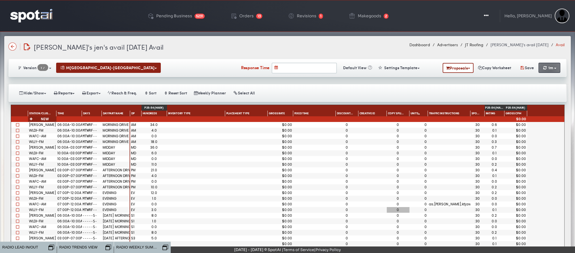
click at [551, 69] on span "1m" at bounding box center [551, 68] width 5 height 6
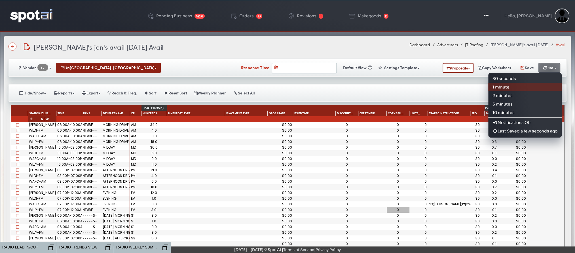
click at [551, 69] on span "1m" at bounding box center [551, 68] width 5 height 6
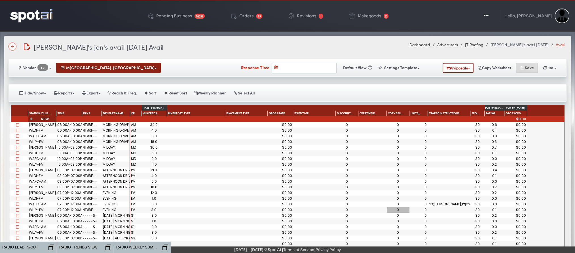
click at [523, 69] on button "Save" at bounding box center [527, 68] width 22 height 10
click at [548, 67] on icon "button" at bounding box center [545, 68] width 5 height 4
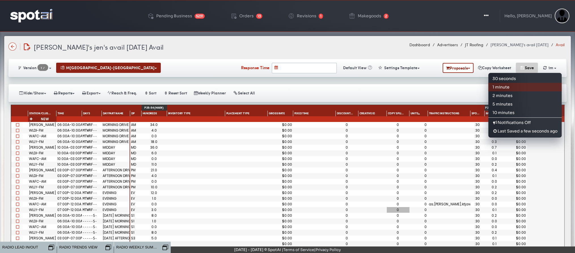
click at [524, 67] on icon "button" at bounding box center [522, 68] width 5 height 4
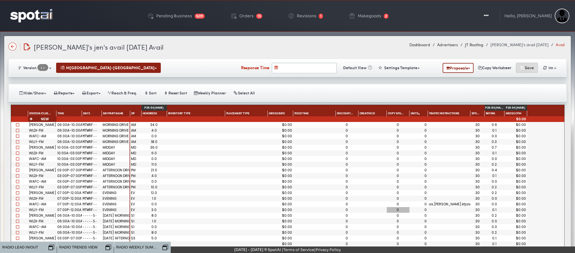
click at [524, 67] on icon "button" at bounding box center [522, 68] width 5 height 4
click at [555, 68] on span "button" at bounding box center [555, 68] width 2 height 1
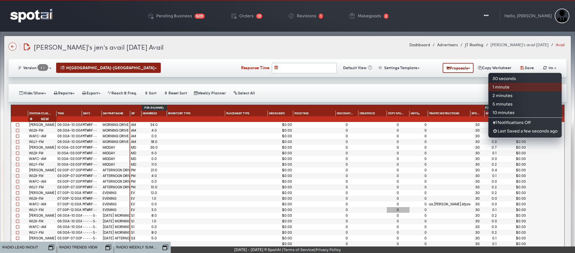
click at [27, 19] on img at bounding box center [31, 15] width 42 height 13
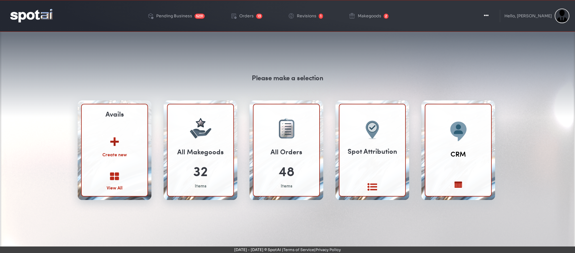
click at [111, 180] on icon at bounding box center [114, 177] width 9 height 10
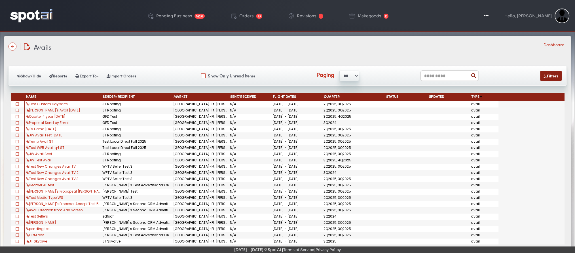
click at [32, 17] on img at bounding box center [31, 15] width 42 height 13
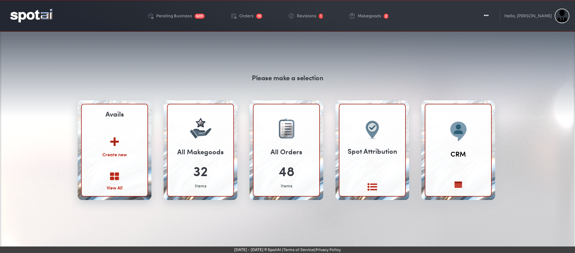
click at [119, 184] on div "View All" at bounding box center [115, 187] width 16 height 7
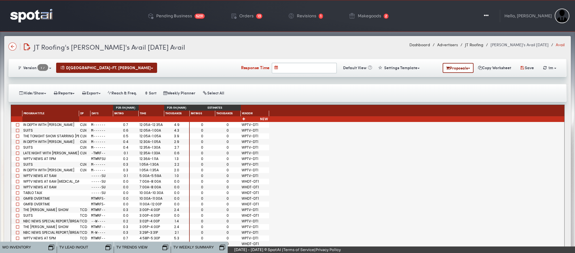
scroll to position [51, 0]
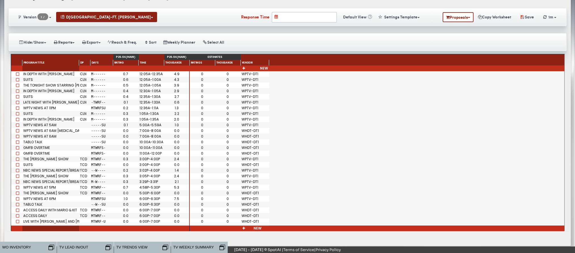
click at [178, 46] on div "Hide/Show DP Spot Length Gross Rate Net Rate Estimate Episode Title Long Descri…" at bounding box center [288, 42] width 558 height 18
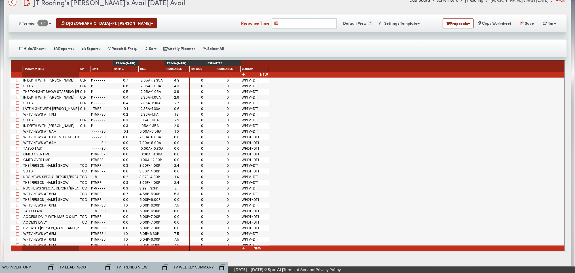
scroll to position [45, 0]
